Goal: Navigation & Orientation: Find specific page/section

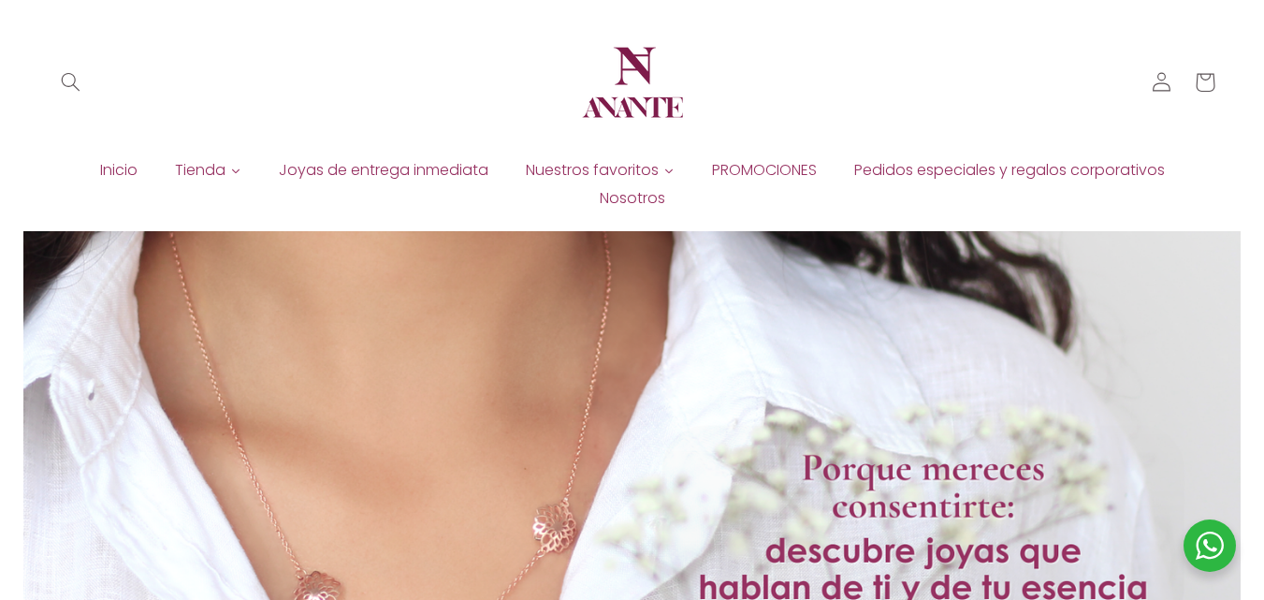
click at [113, 172] on span "Inicio" at bounding box center [118, 170] width 37 height 21
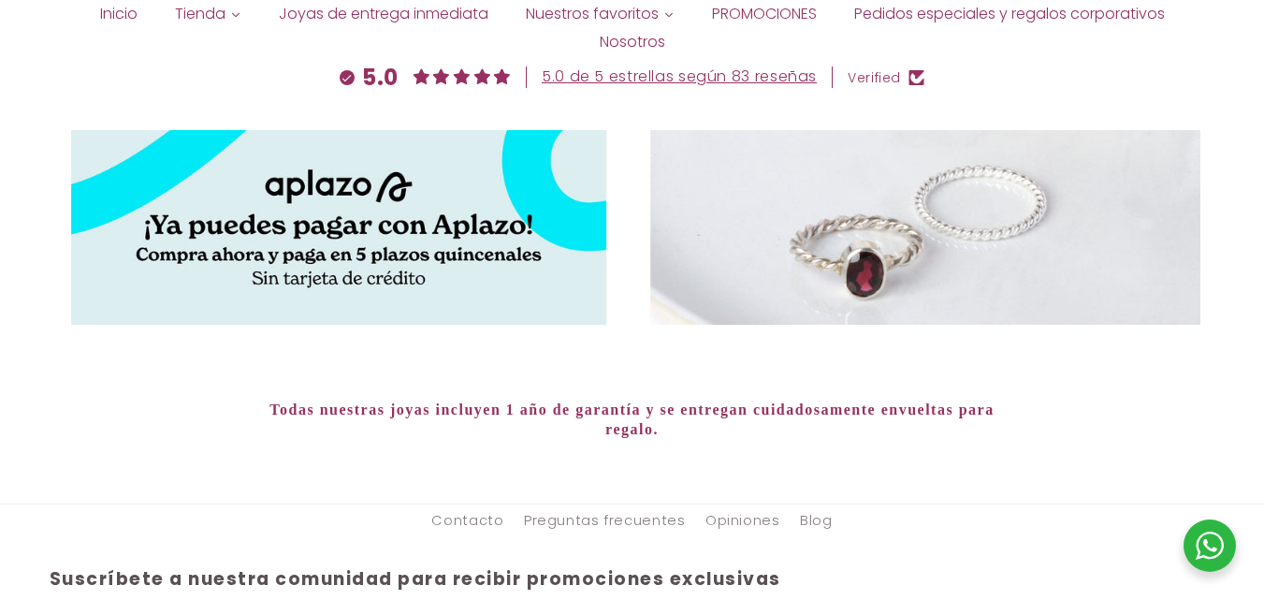
scroll to position [7251, 0]
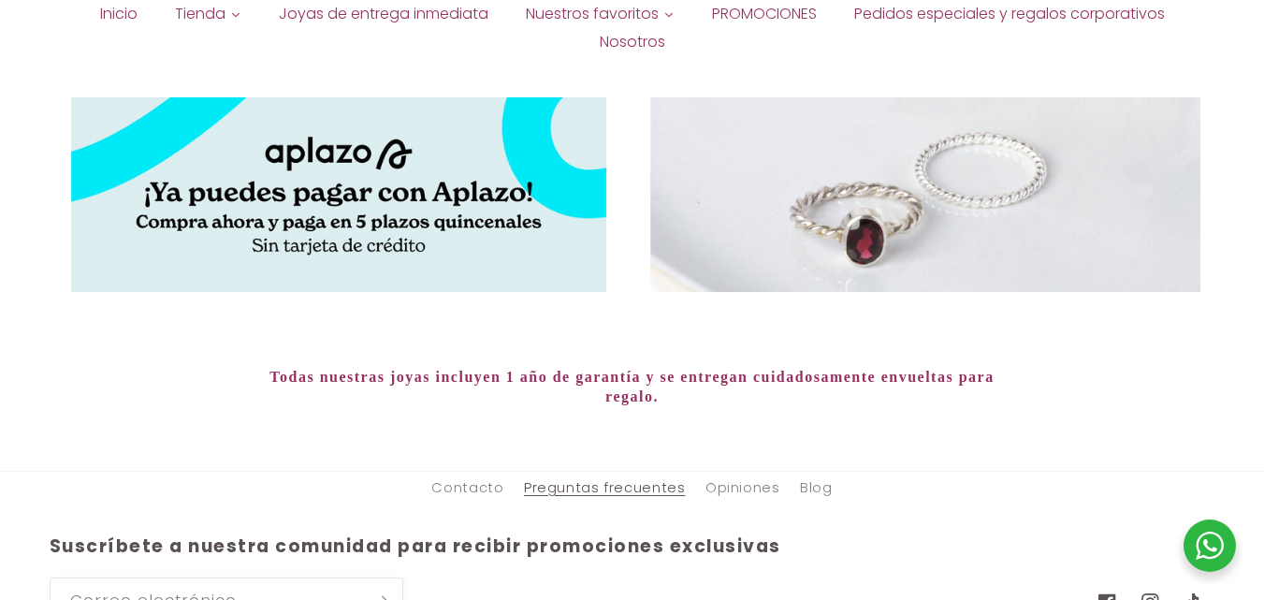
click at [593, 472] on link "Preguntas frecuentes" at bounding box center [605, 489] width 162 height 34
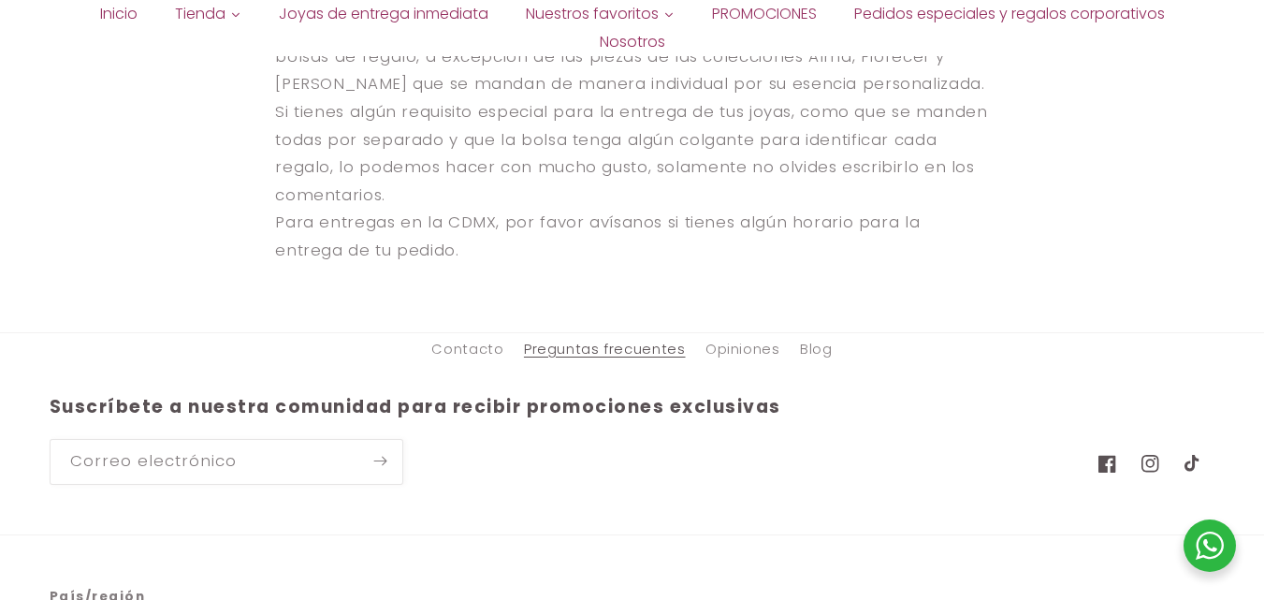
scroll to position [3523, 0]
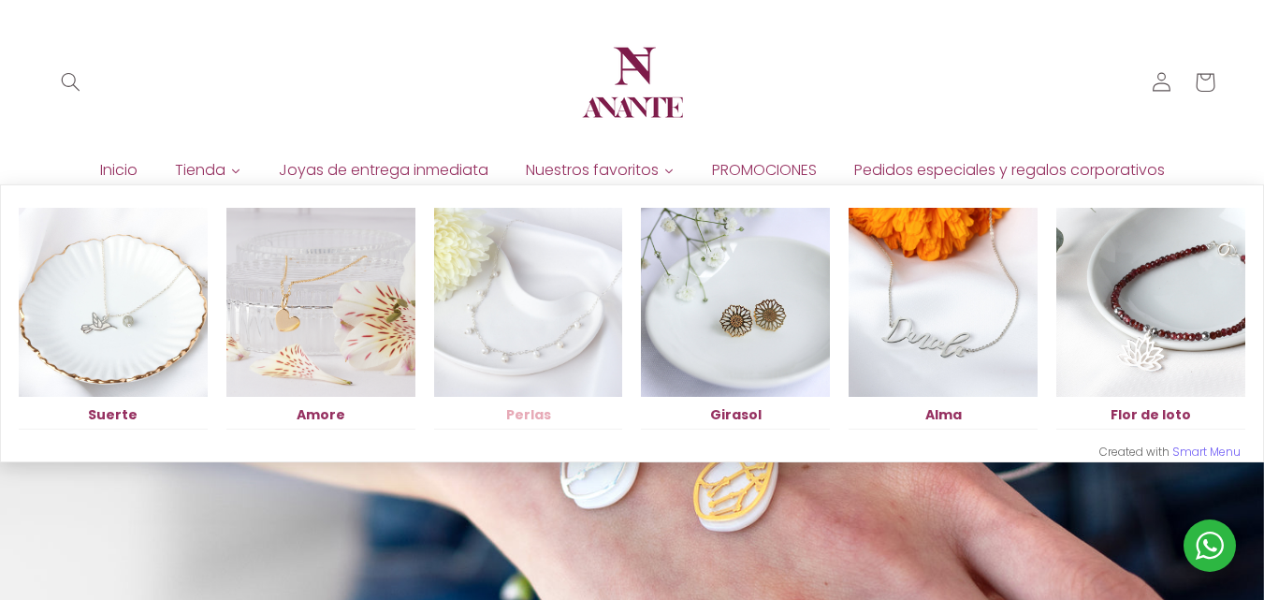
click at [613, 203] on link "Perlas" at bounding box center [528, 316] width 189 height 226
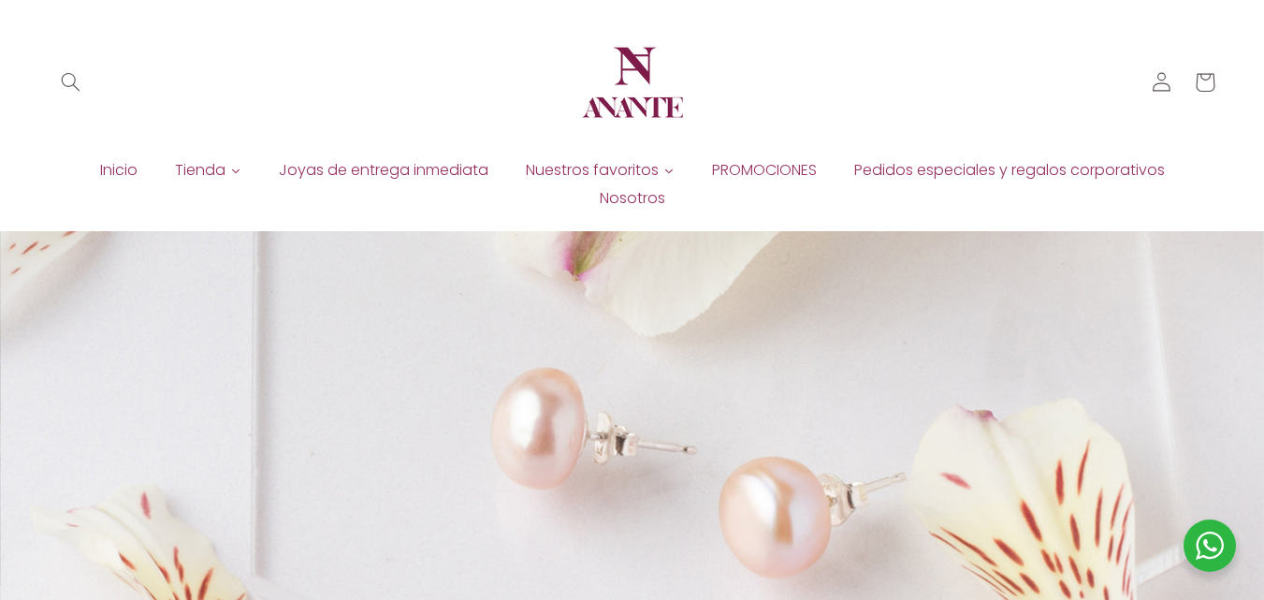
click at [626, 194] on span "Nosotros" at bounding box center [633, 198] width 66 height 21
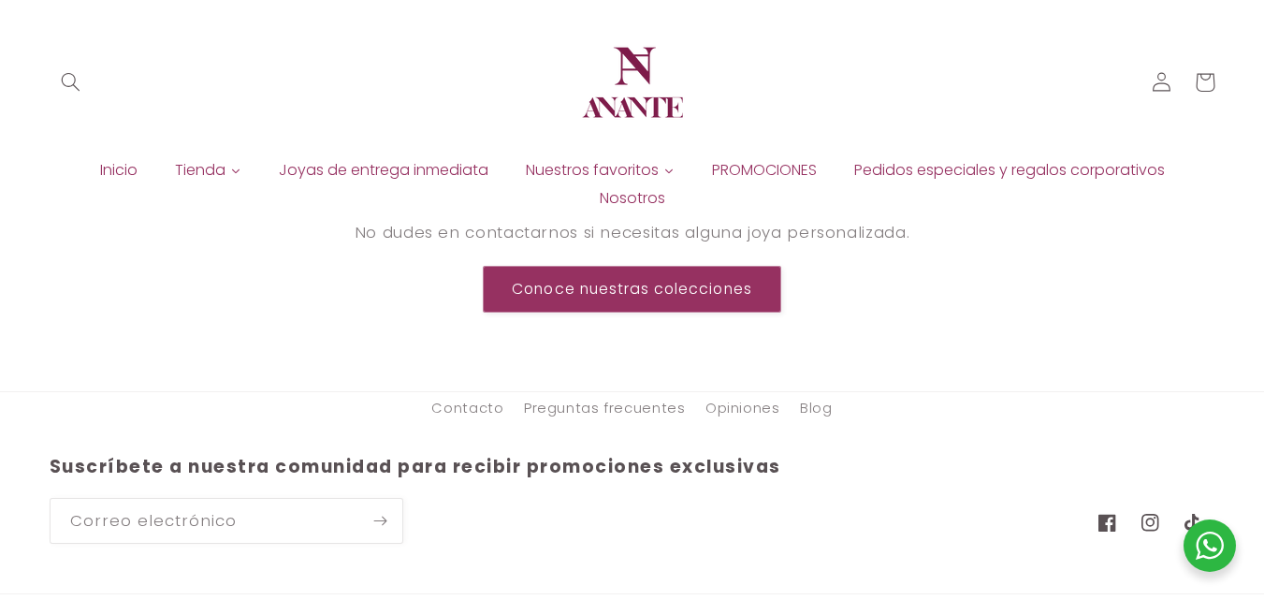
scroll to position [1804, 0]
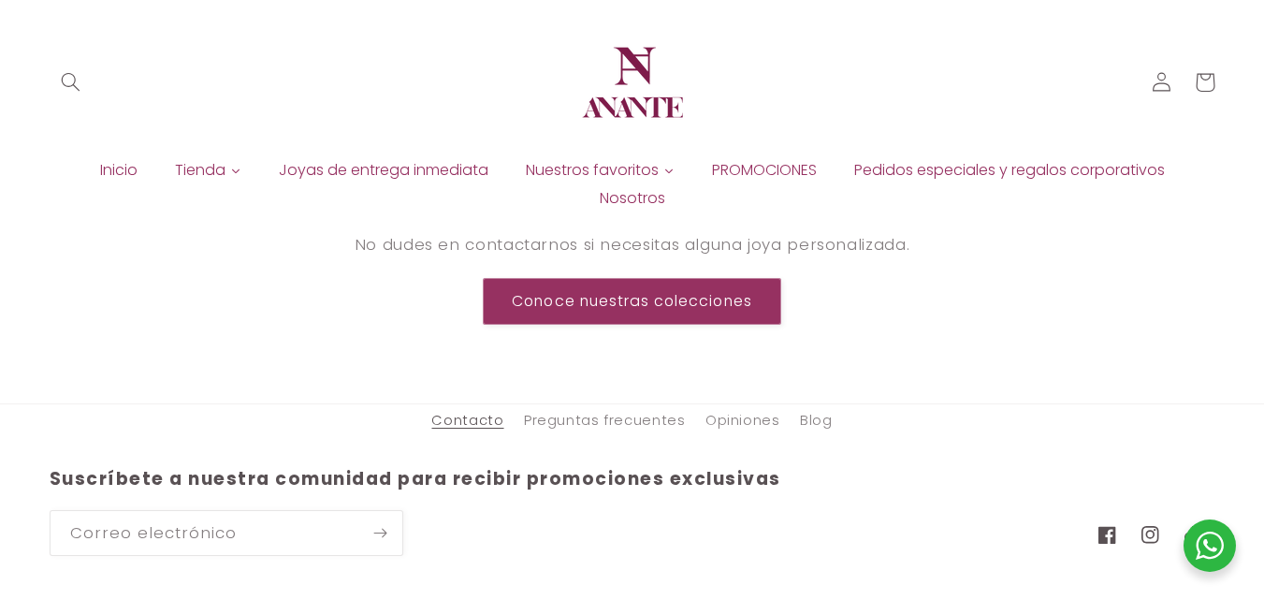
click at [480, 428] on link "Contacto" at bounding box center [467, 423] width 72 height 29
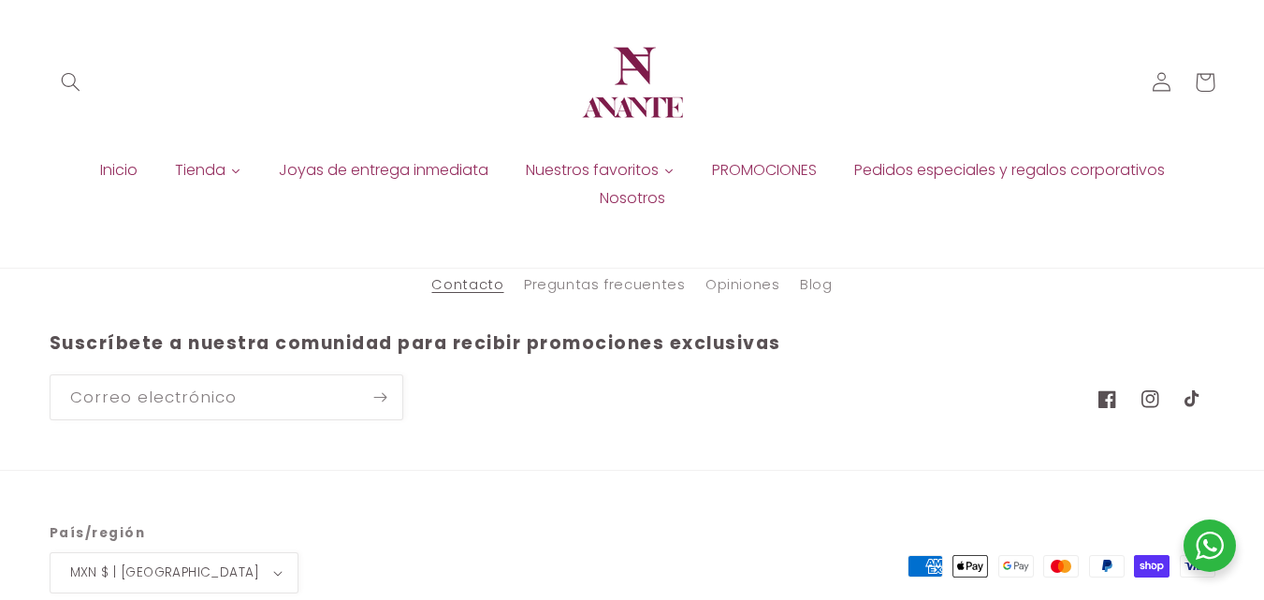
scroll to position [868, 0]
